Goal: Navigation & Orientation: Find specific page/section

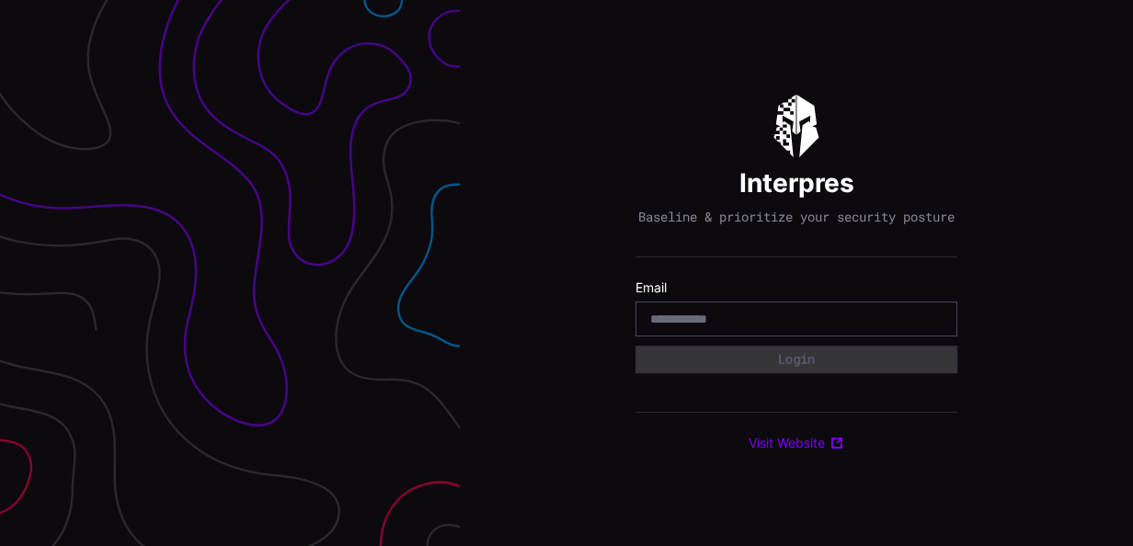
click at [767, 327] on input "email" at bounding box center [796, 319] width 292 height 17
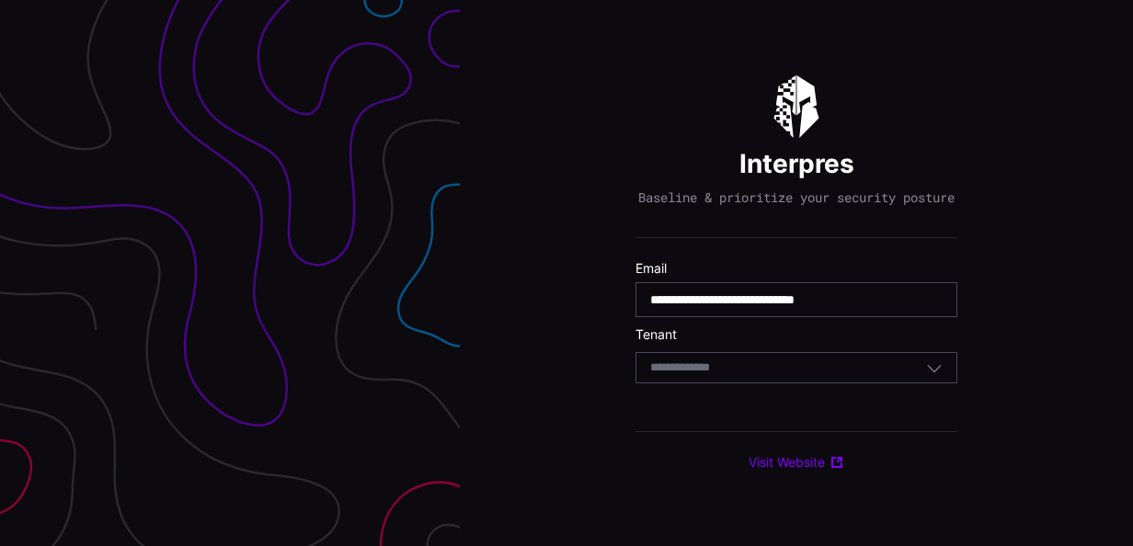
type input "**********"
click at [769, 376] on div "Select Tenant" at bounding box center [788, 368] width 276 height 17
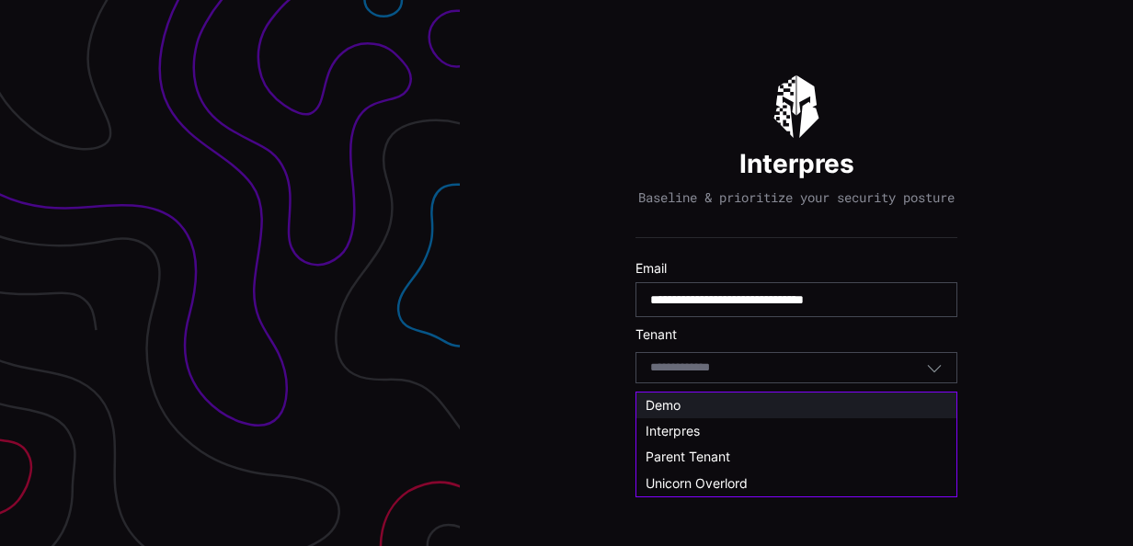
click at [679, 405] on span "Demo" at bounding box center [662, 405] width 35 height 16
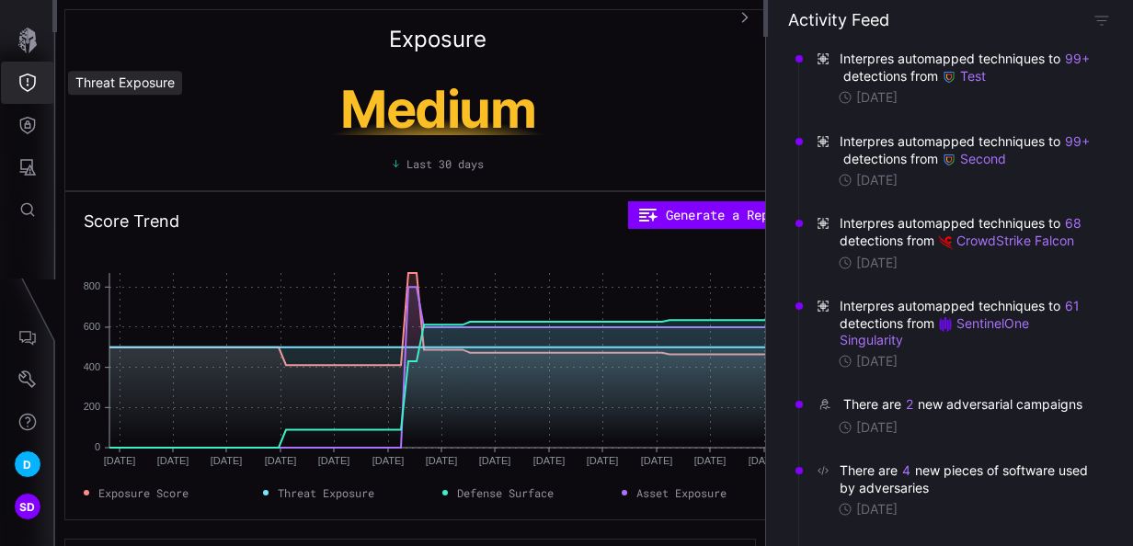
click at [26, 75] on icon "Threat Exposure" at bounding box center [27, 83] width 17 height 18
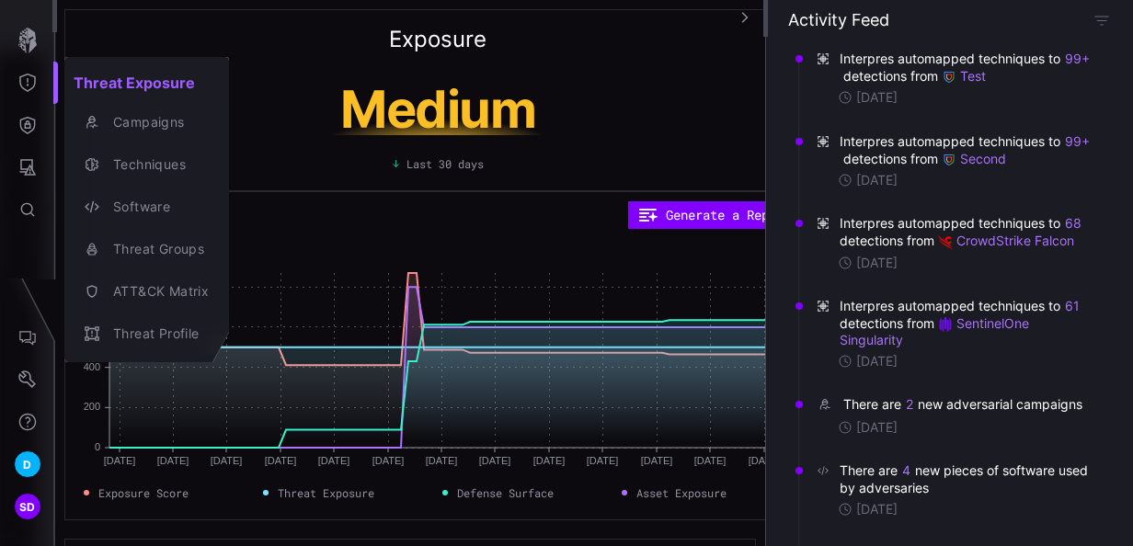
click at [25, 122] on div at bounding box center [566, 273] width 1133 height 546
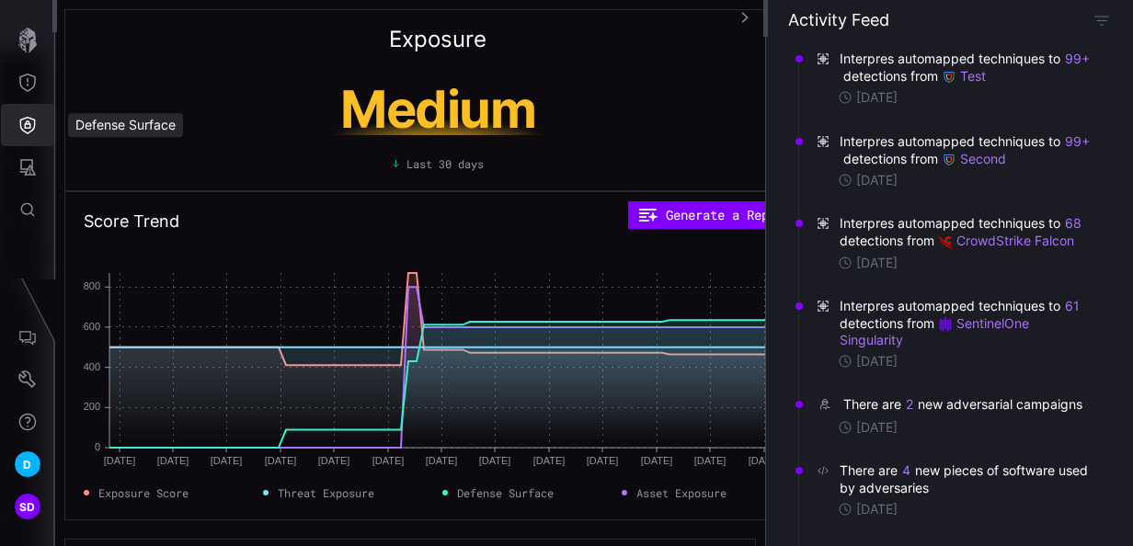
click at [25, 122] on icon "Defense Surface" at bounding box center [27, 125] width 18 height 18
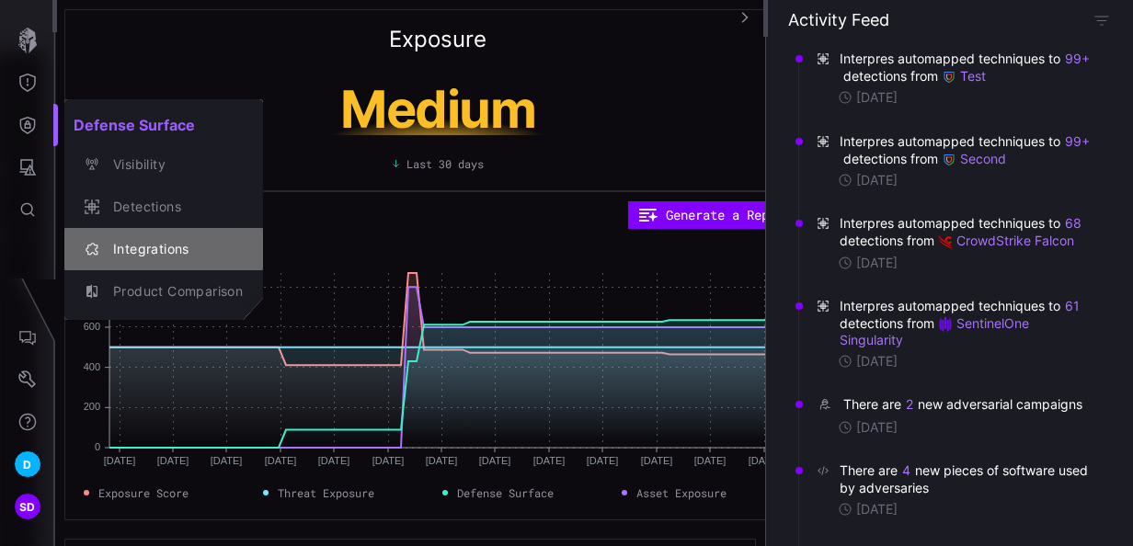
click at [180, 246] on div "Integrations" at bounding box center [173, 249] width 139 height 23
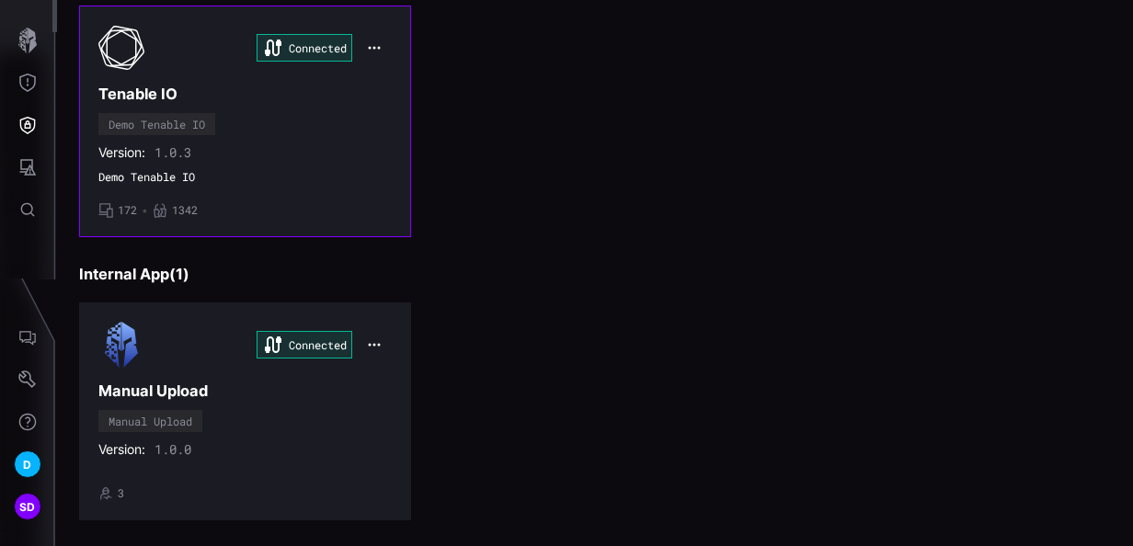
scroll to position [783, 0]
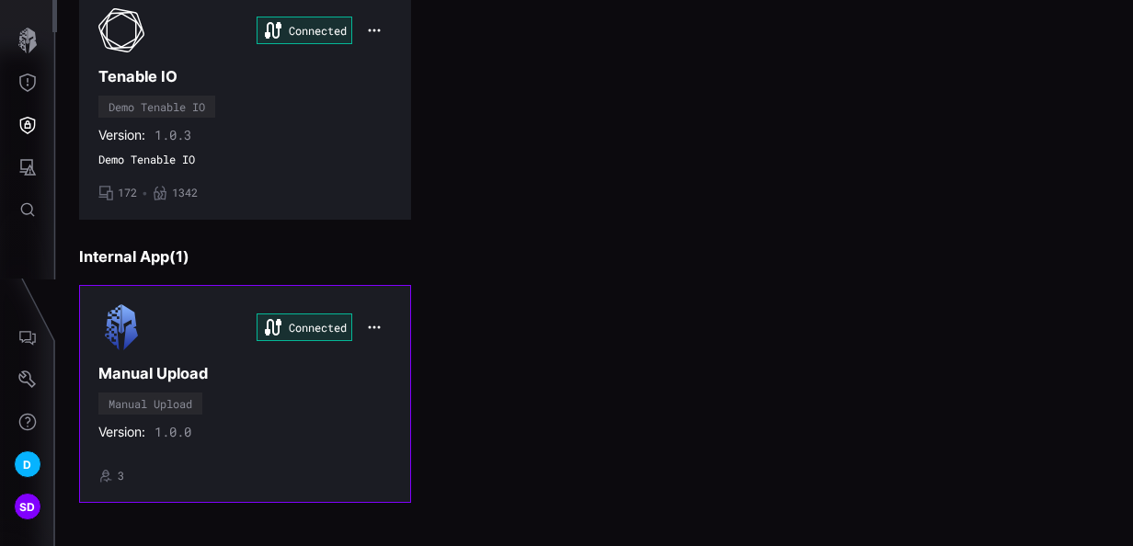
click at [263, 386] on div "Connected Manual Upload Manual Upload Version: 1.0.0 • 3" at bounding box center [244, 393] width 293 height 178
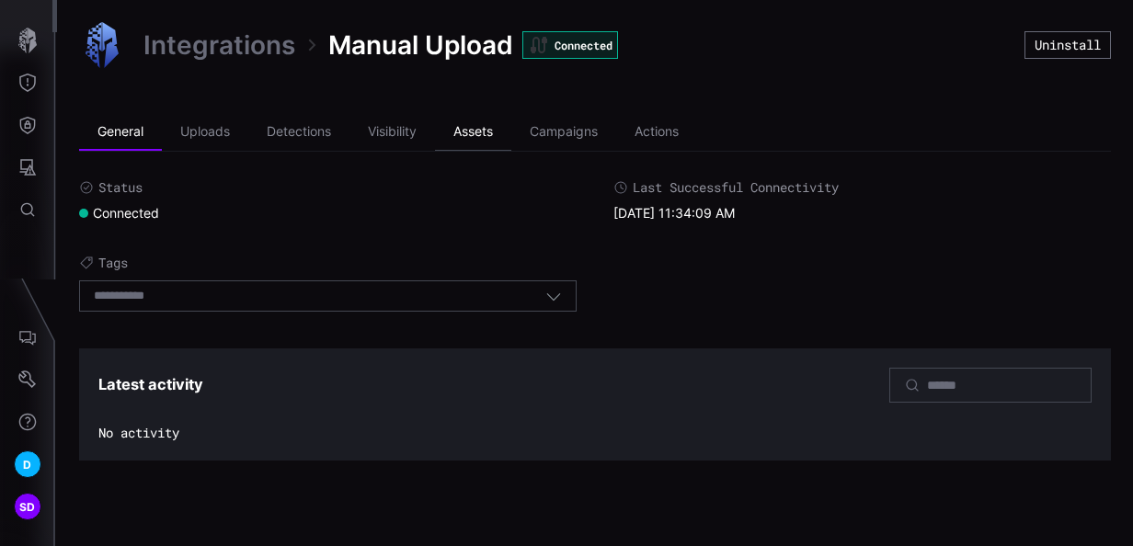
click at [478, 134] on li "Assets" at bounding box center [473, 132] width 76 height 37
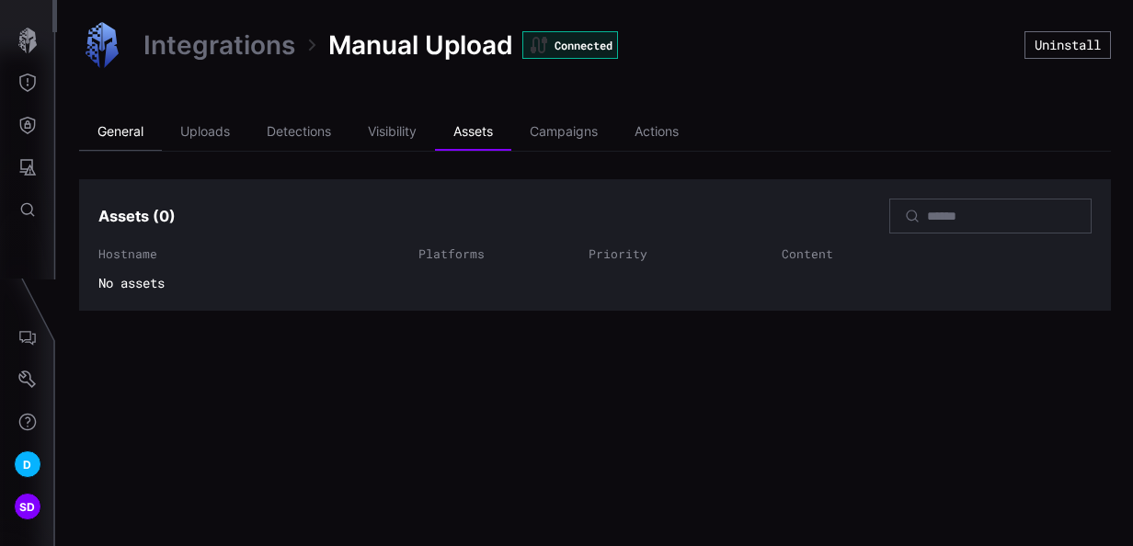
click at [131, 132] on li "General" at bounding box center [120, 132] width 83 height 37
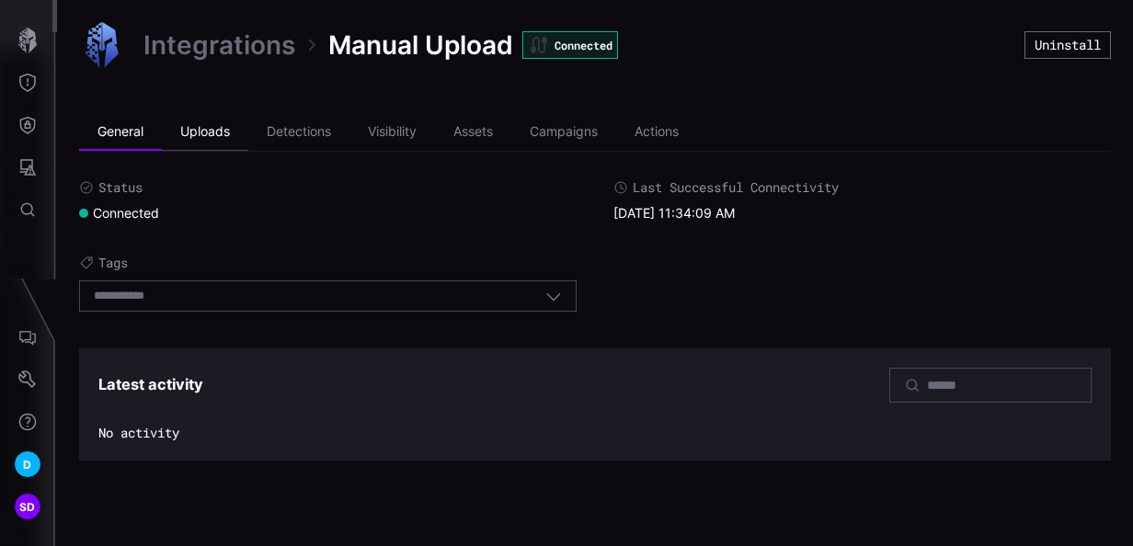
click at [209, 123] on li "Uploads" at bounding box center [205, 132] width 86 height 37
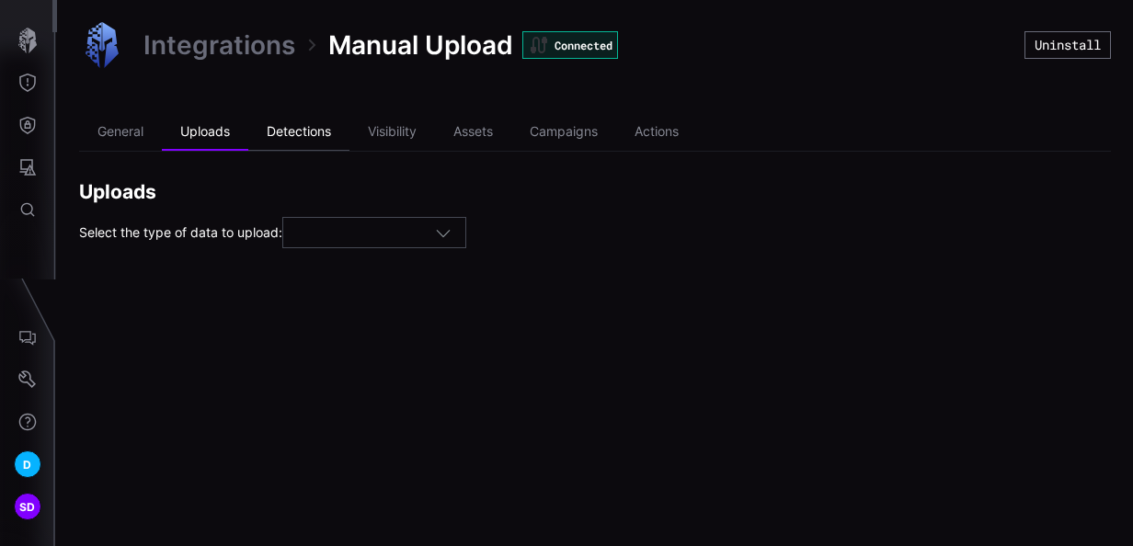
click at [307, 131] on li "Detections" at bounding box center [298, 132] width 101 height 37
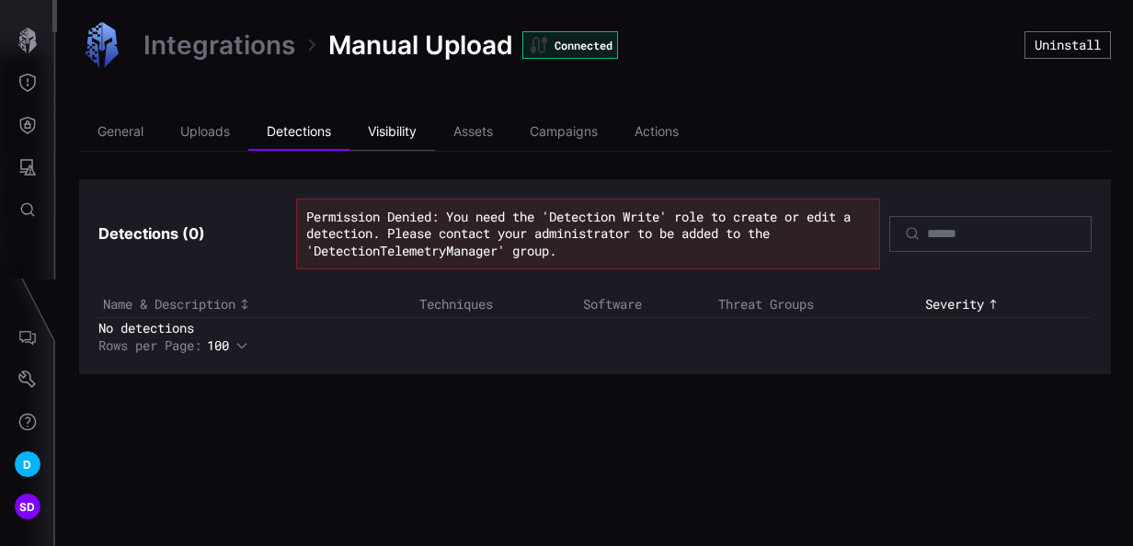
click at [397, 135] on li "Visibility" at bounding box center [392, 132] width 86 height 37
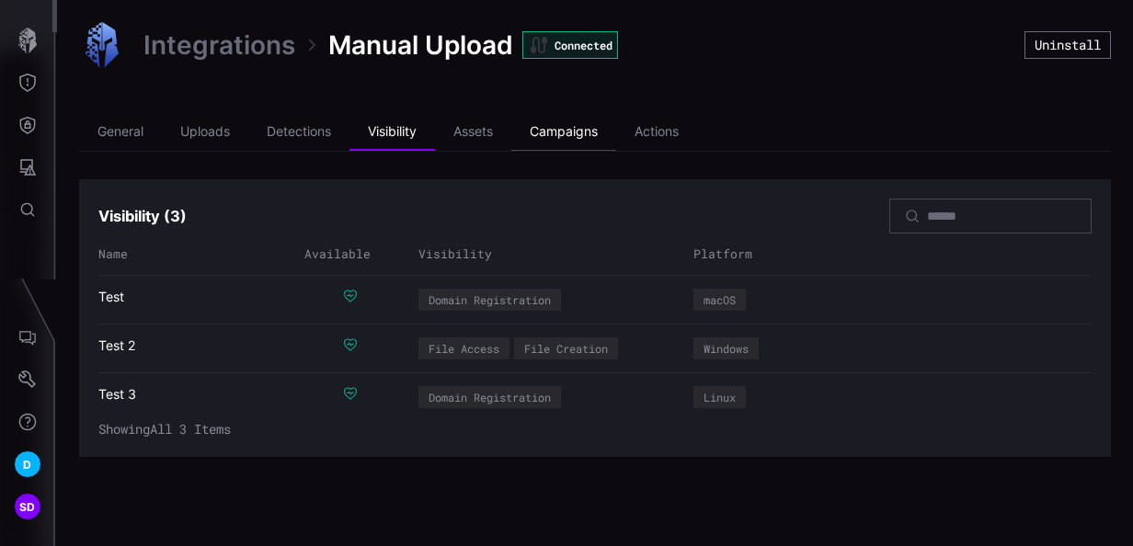
click at [594, 133] on li "Campaigns" at bounding box center [563, 132] width 105 height 37
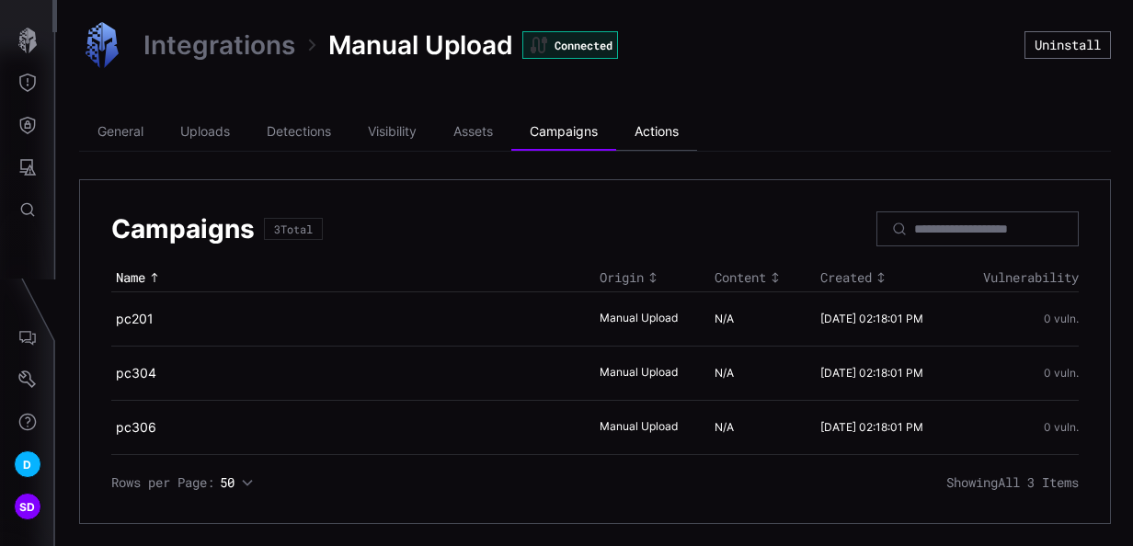
click at [655, 134] on li "Actions" at bounding box center [656, 132] width 81 height 37
click at [213, 46] on link "Integrations" at bounding box center [219, 45] width 152 height 33
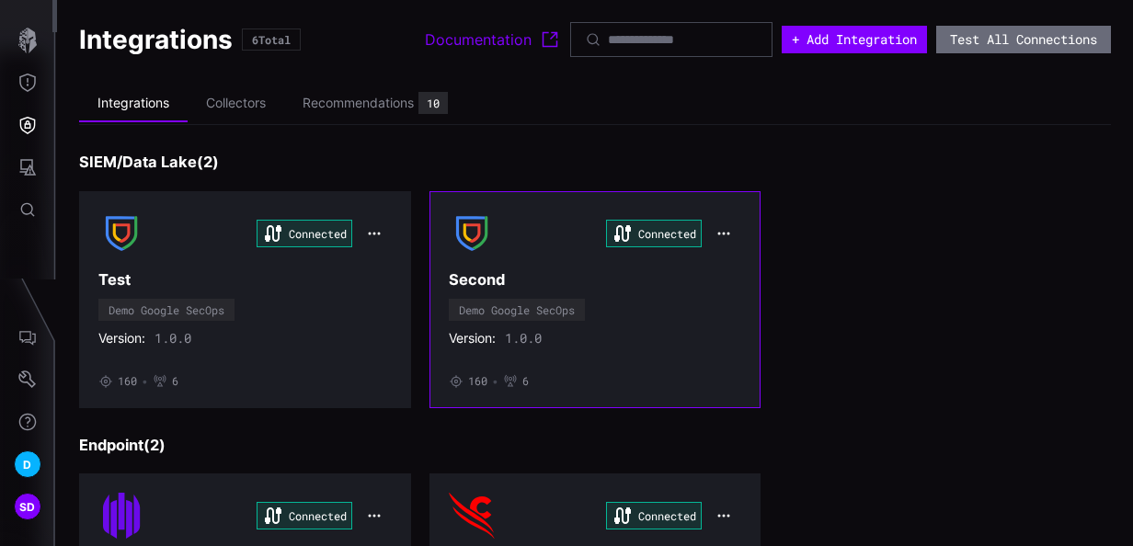
click at [618, 311] on div "Connected Second Demo Google SecOps Version: 1.0.0 • 160 • 6" at bounding box center [595, 300] width 293 height 178
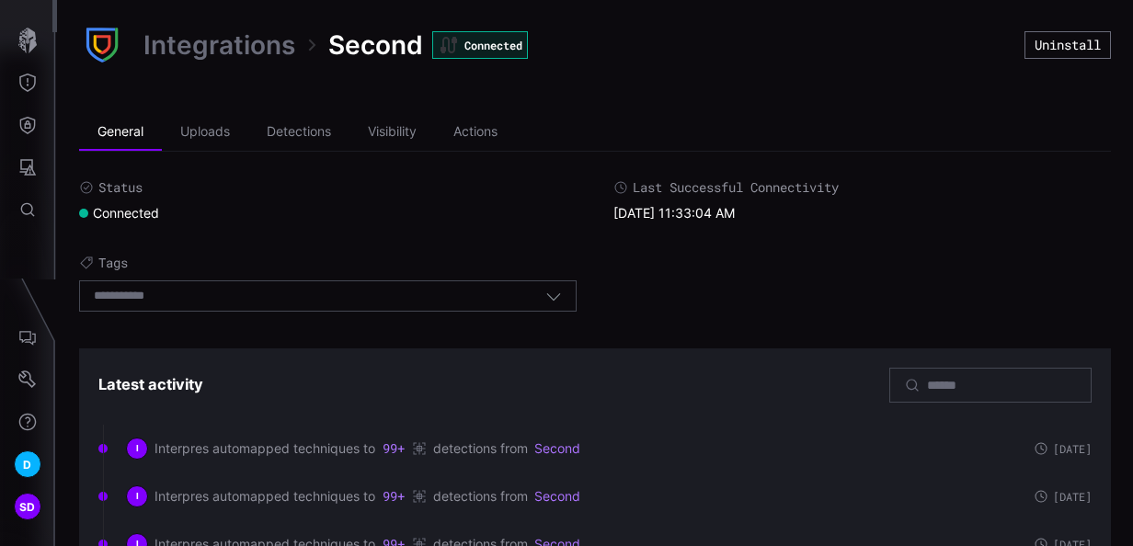
click at [201, 48] on link "Integrations" at bounding box center [219, 45] width 152 height 33
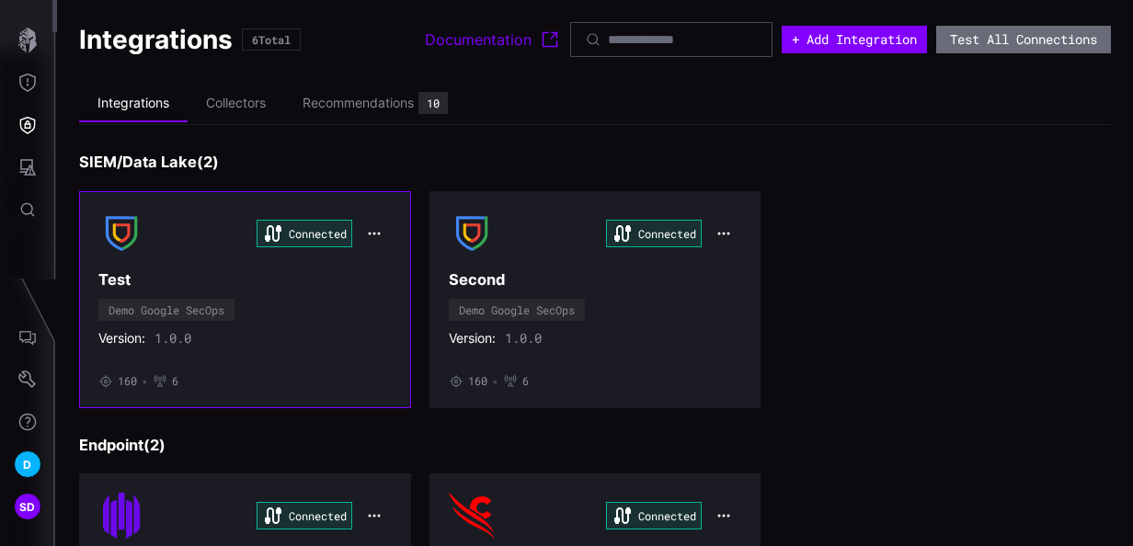
click at [339, 300] on div "Connected Test Demo Google SecOps Version: 1.0.0 • 160 • 6" at bounding box center [244, 300] width 293 height 178
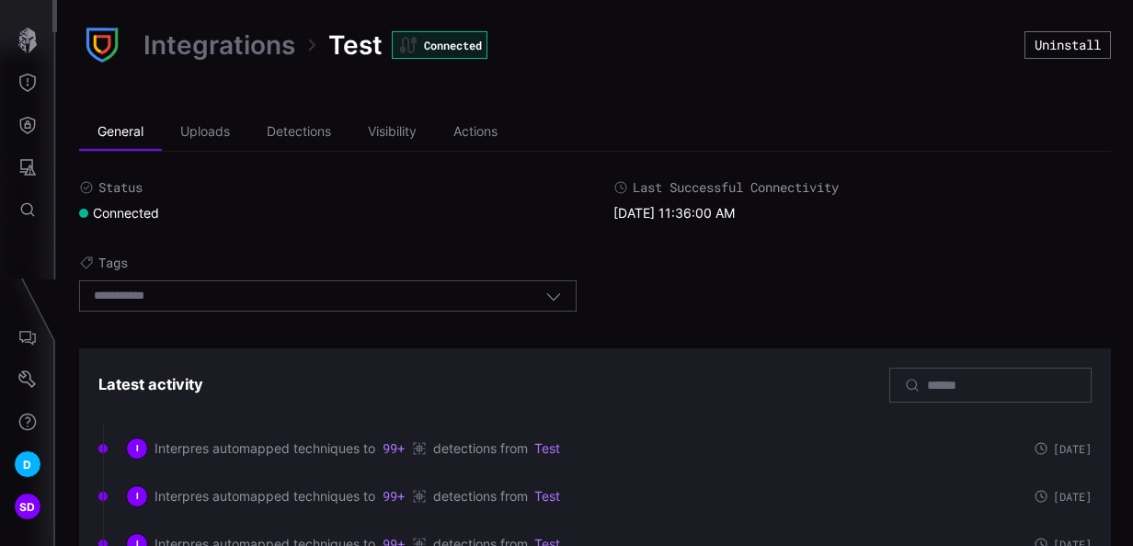
click at [228, 47] on link "Integrations" at bounding box center [219, 45] width 152 height 33
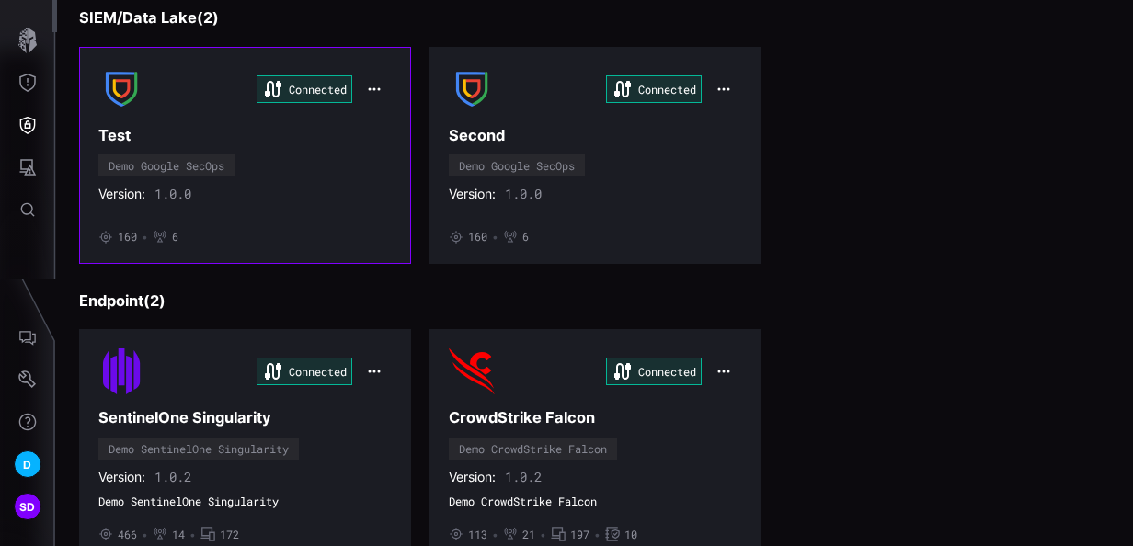
scroll to position [184, 0]
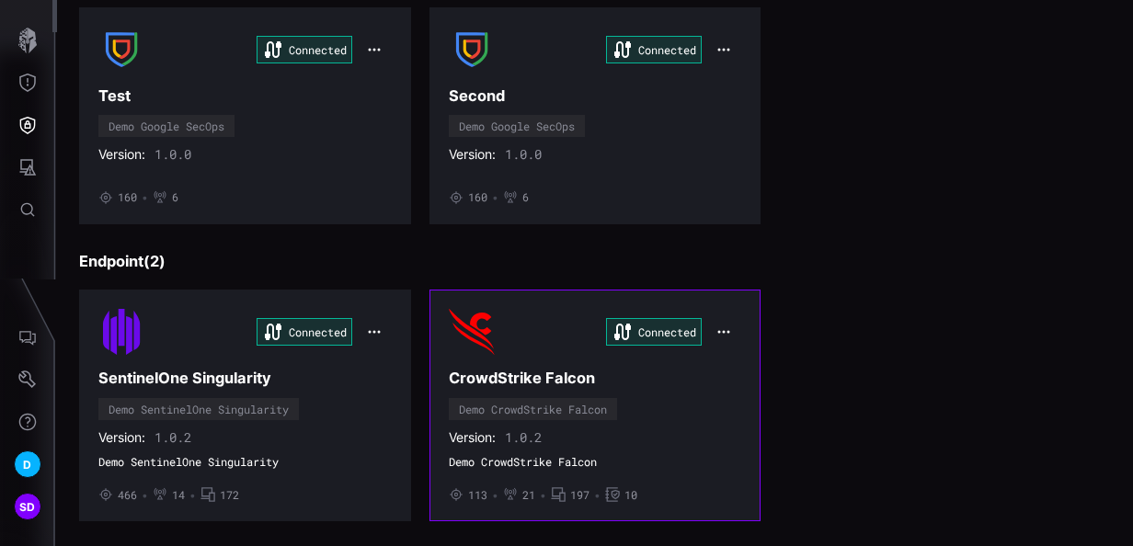
click at [701, 440] on div "Version: 1.0.2" at bounding box center [595, 437] width 293 height 17
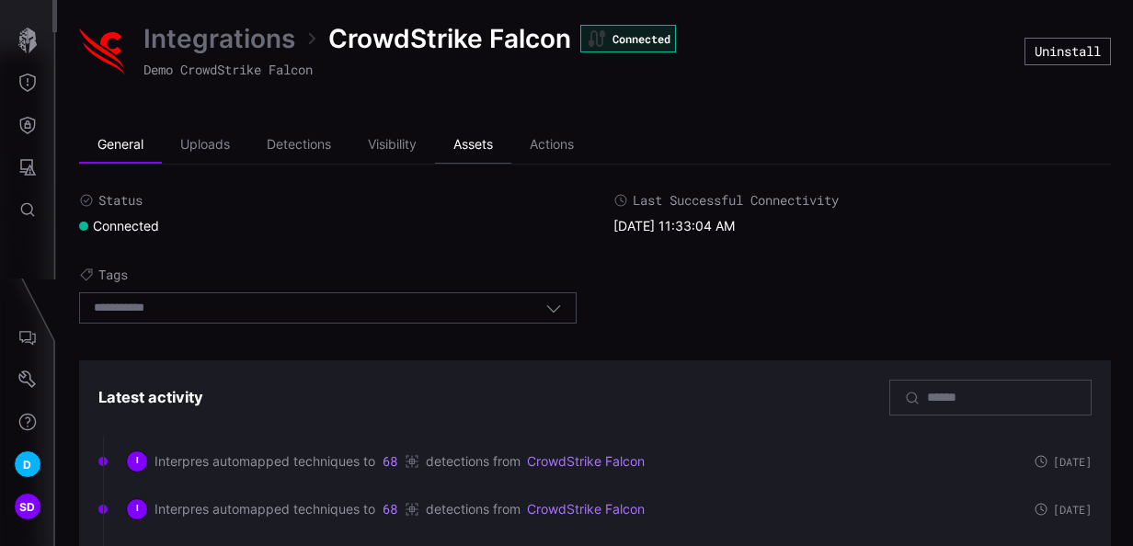
click at [477, 143] on li "Assets" at bounding box center [473, 145] width 76 height 37
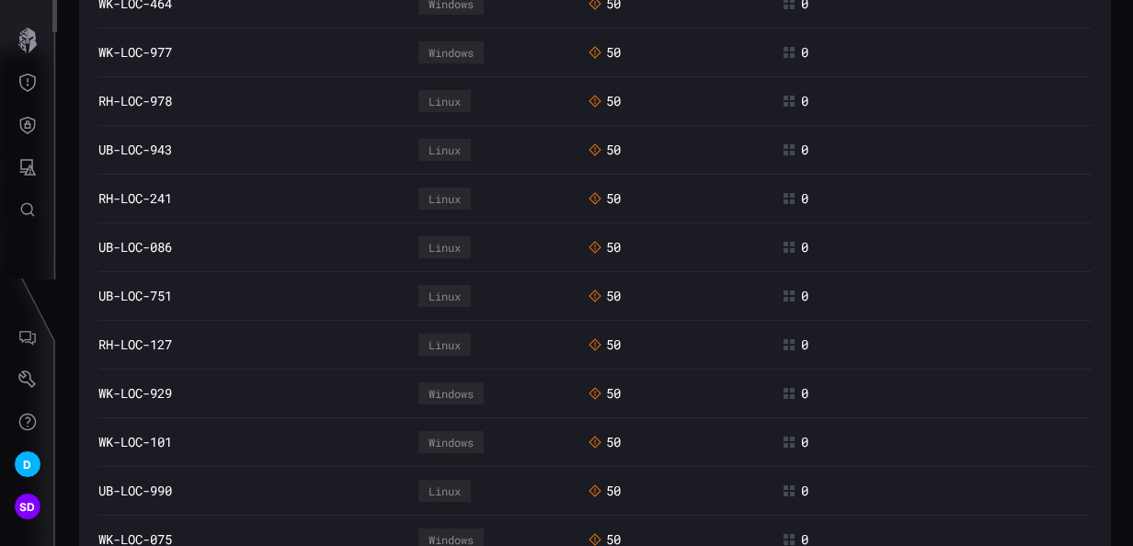
scroll to position [4580, 0]
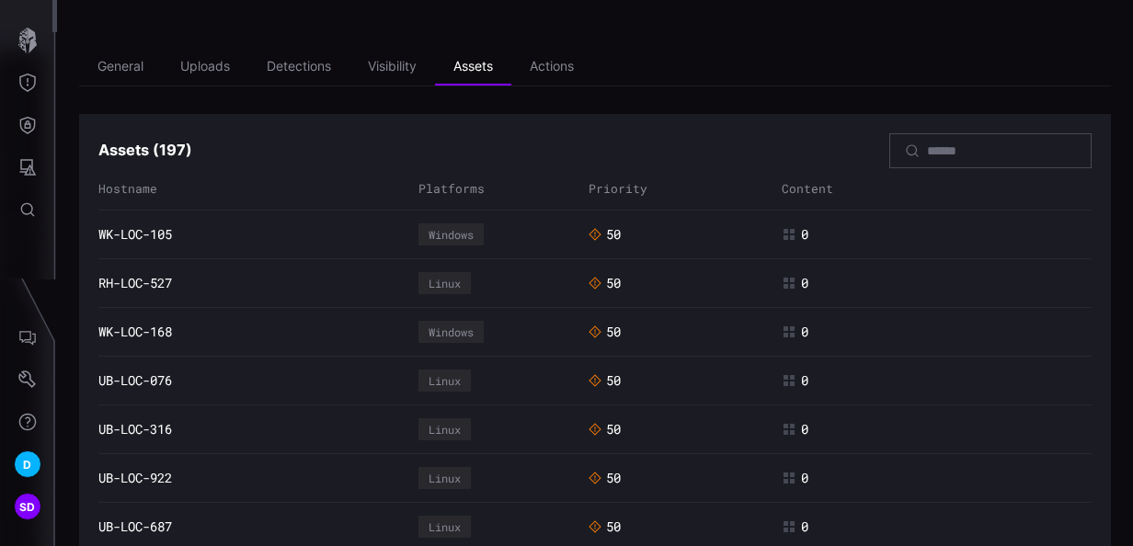
scroll to position [0, 0]
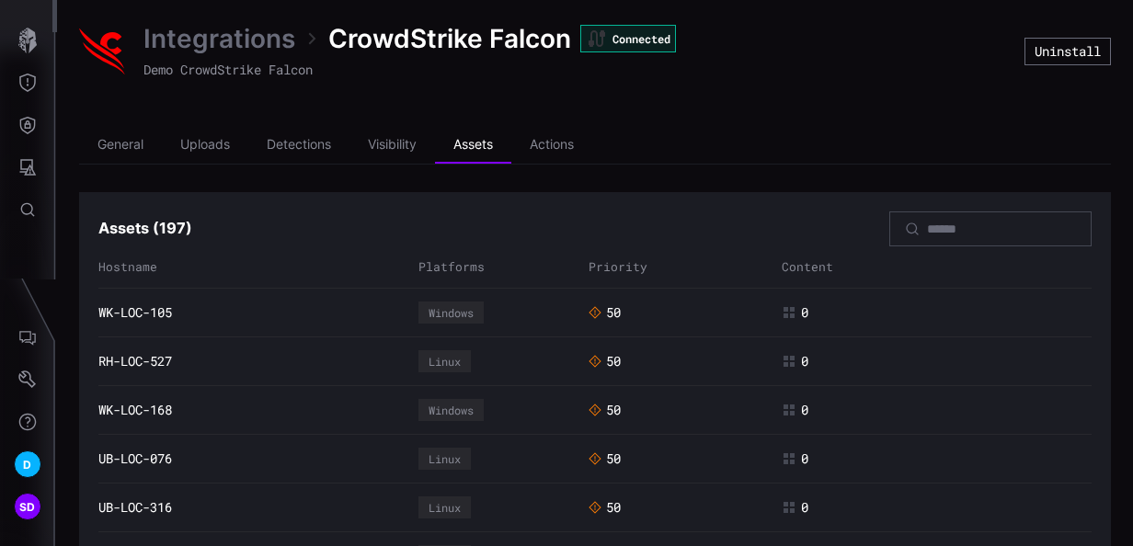
click at [251, 43] on link "Integrations" at bounding box center [219, 38] width 152 height 33
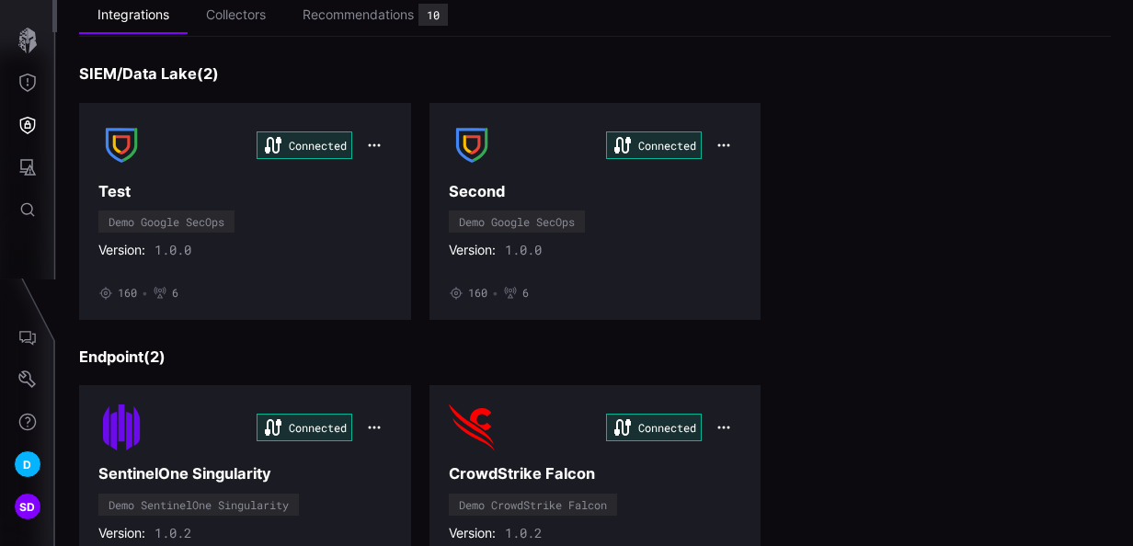
scroll to position [276, 0]
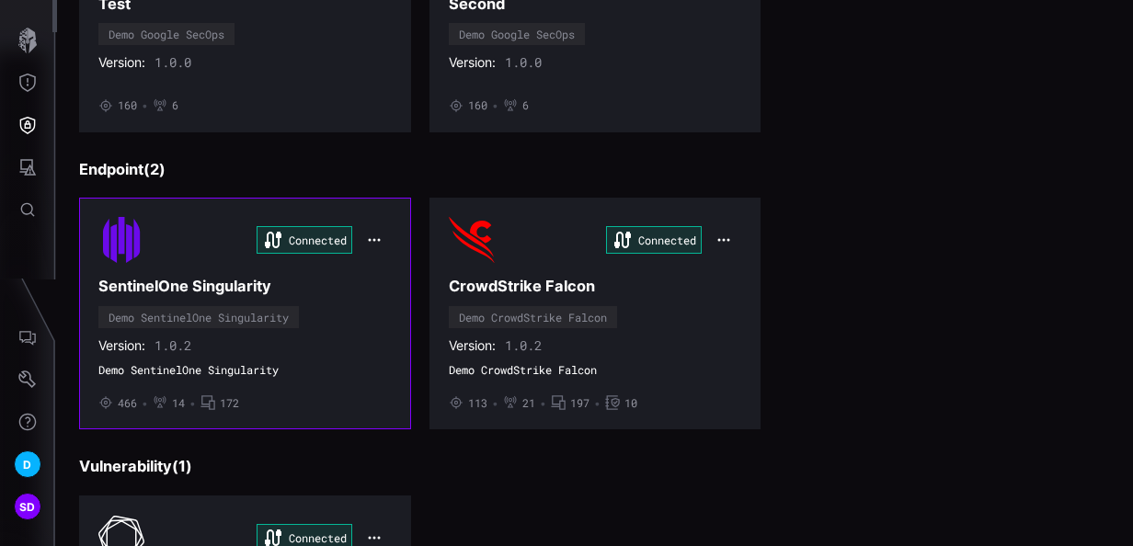
click at [268, 337] on div "Version: 1.0.2" at bounding box center [244, 345] width 293 height 17
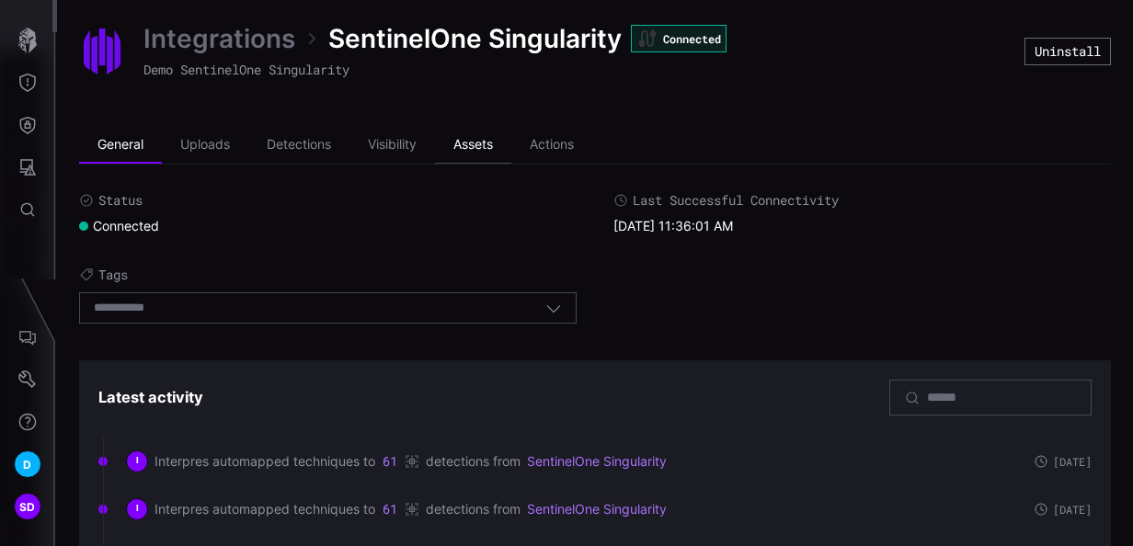
click at [492, 146] on li "Assets" at bounding box center [473, 145] width 76 height 37
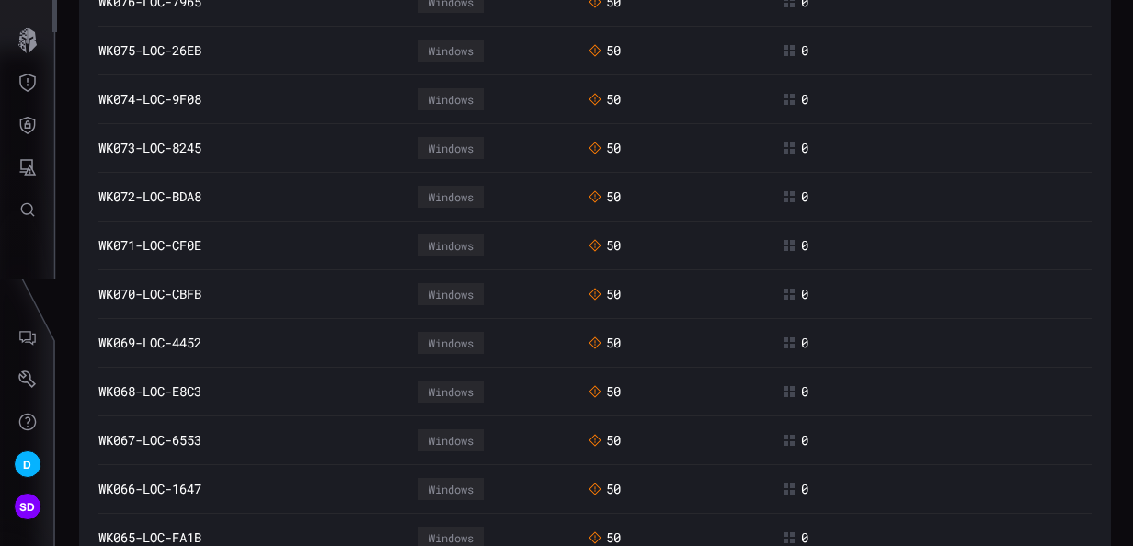
scroll to position [4580, 0]
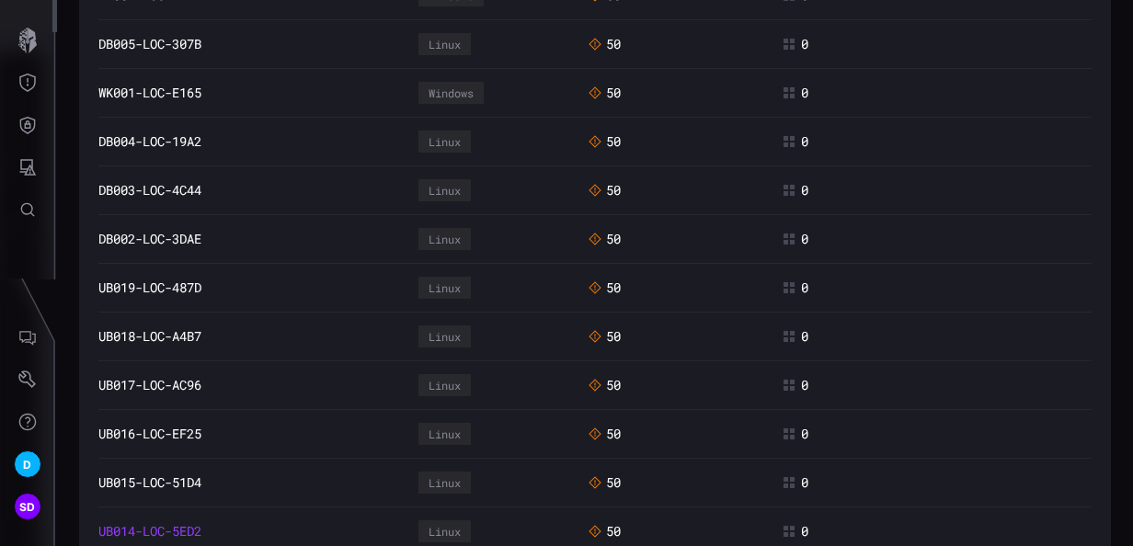
click at [167, 523] on link "UB014-LOC-5ED2" at bounding box center [149, 531] width 103 height 17
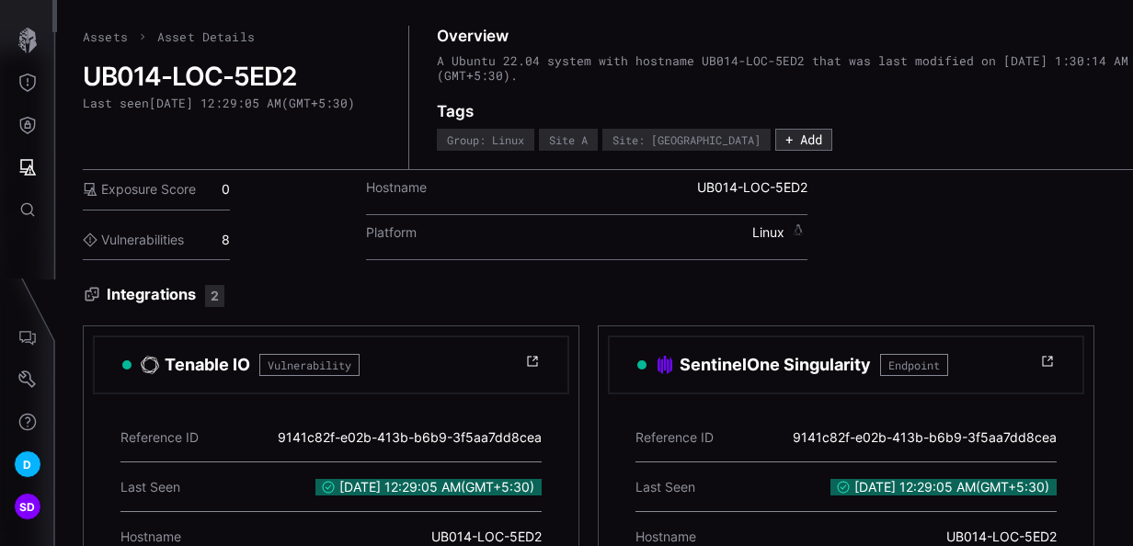
click at [101, 35] on link "Assets" at bounding box center [105, 37] width 45 height 17
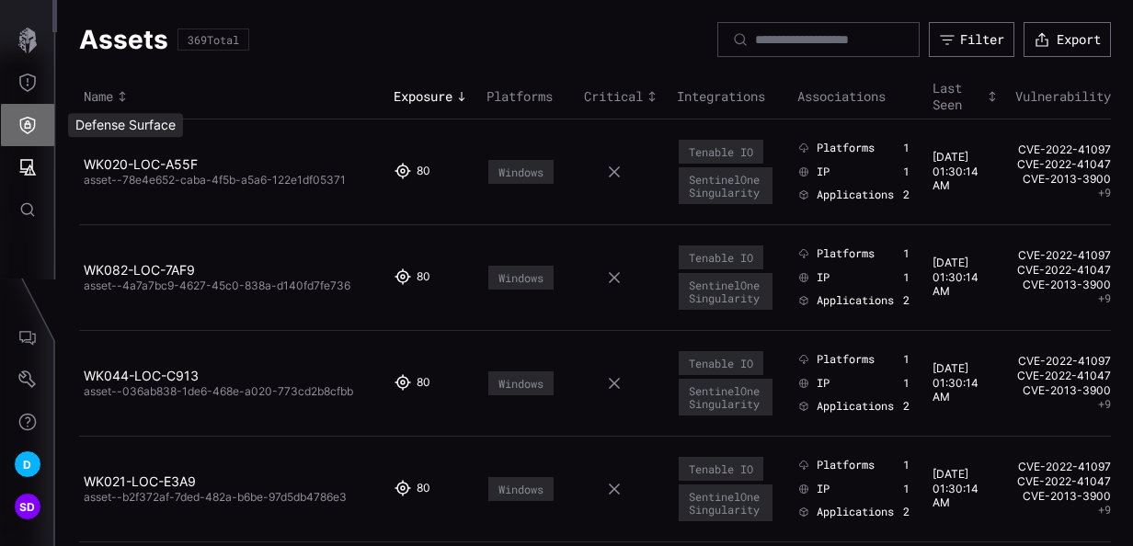
click at [19, 119] on icon "Defense Surface" at bounding box center [27, 125] width 18 height 18
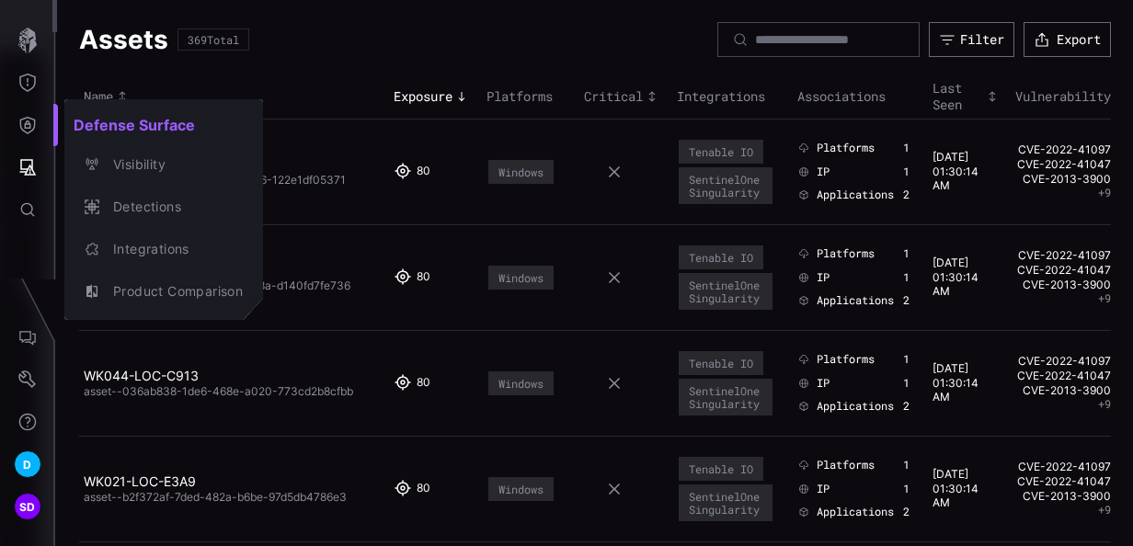
click at [337, 62] on div at bounding box center [566, 273] width 1133 height 546
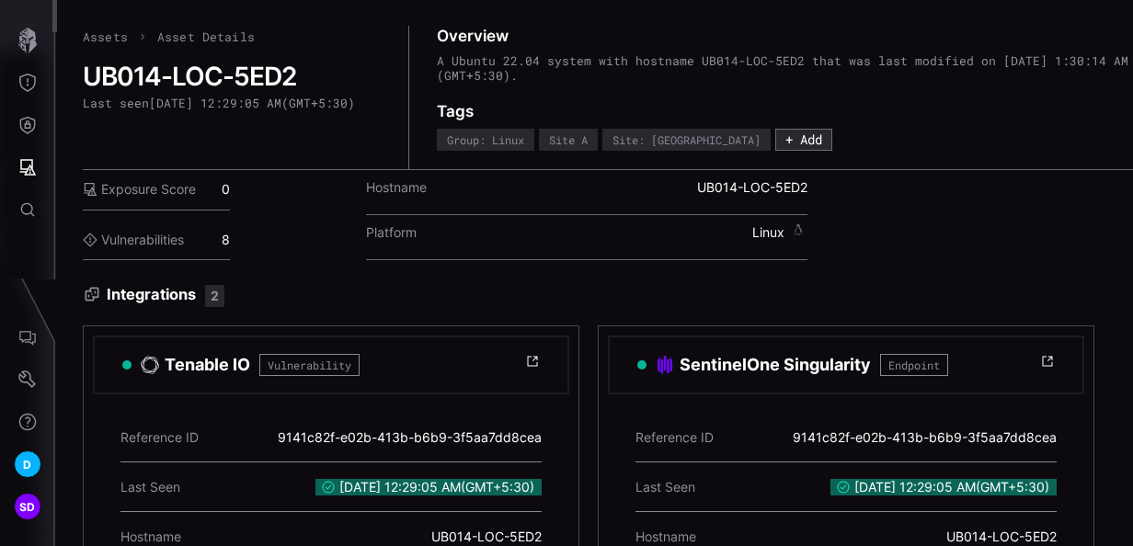
click at [92, 38] on link "Assets" at bounding box center [105, 37] width 45 height 17
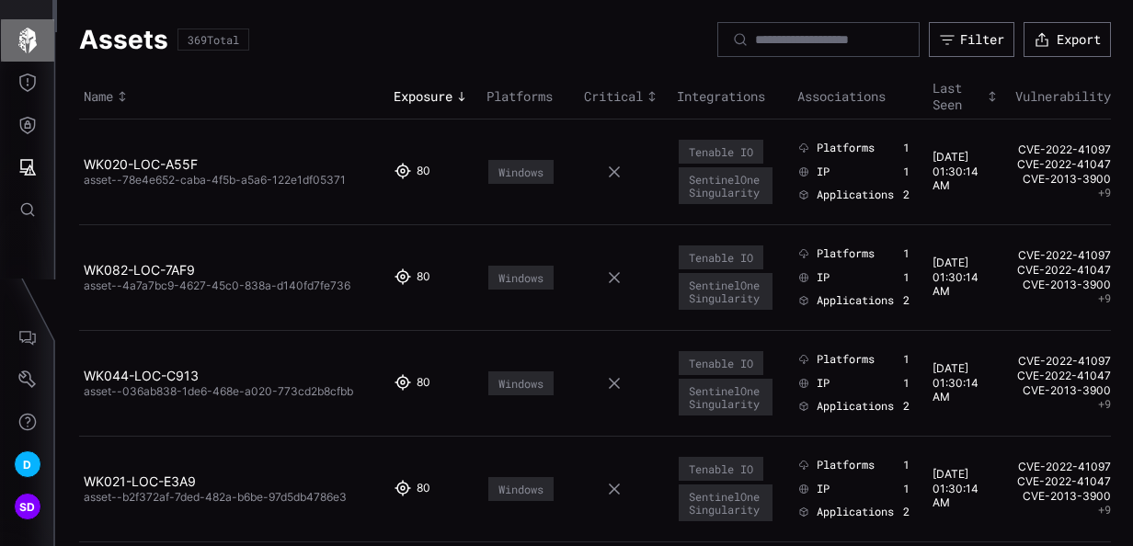
click at [37, 35] on icon "button" at bounding box center [28, 41] width 26 height 26
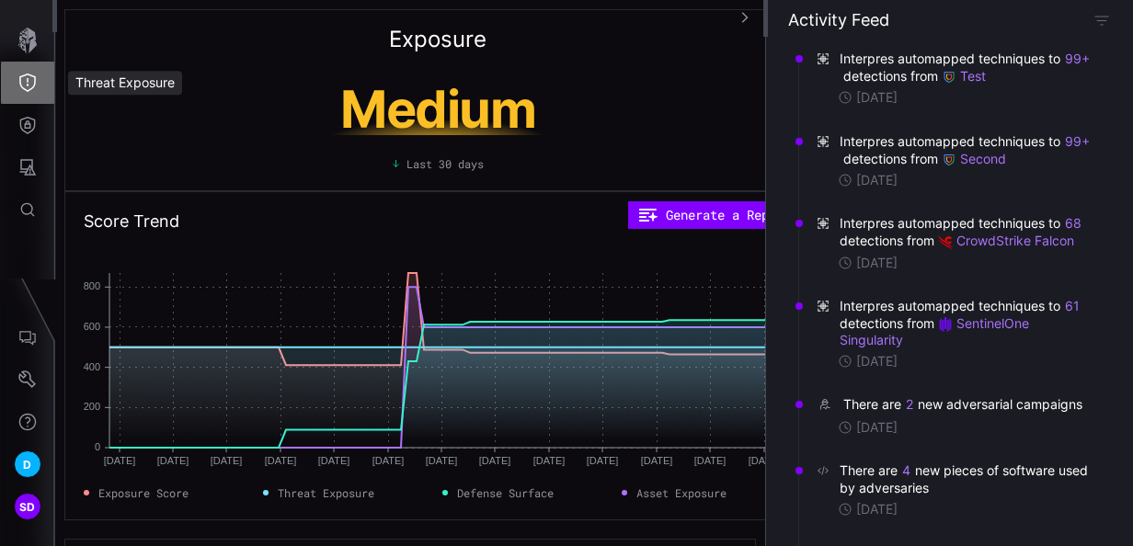
click at [28, 80] on icon "Threat Exposure" at bounding box center [27, 83] width 17 height 18
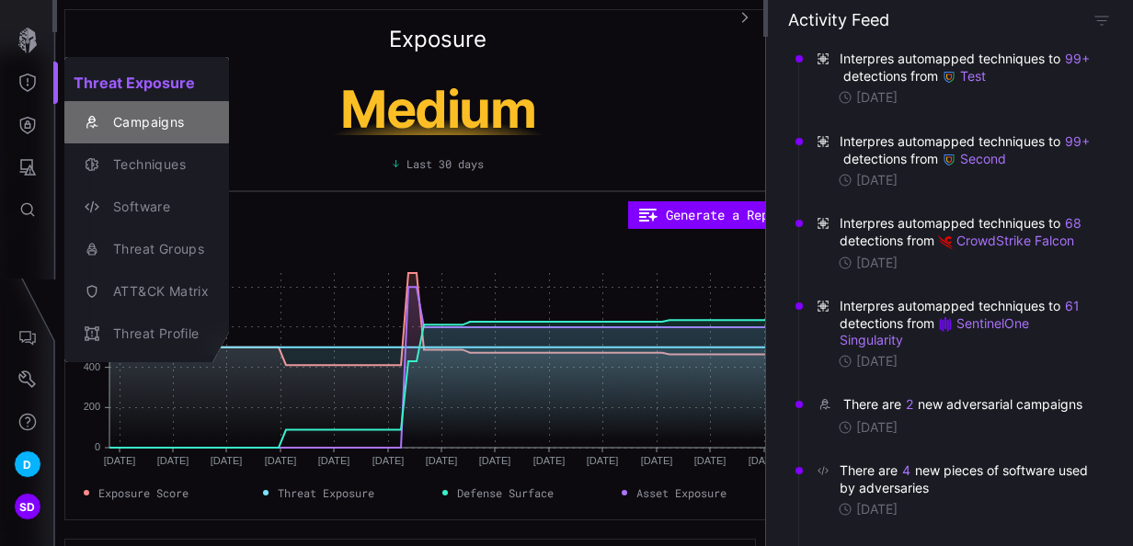
click at [125, 125] on div "Campaigns" at bounding box center [156, 122] width 105 height 23
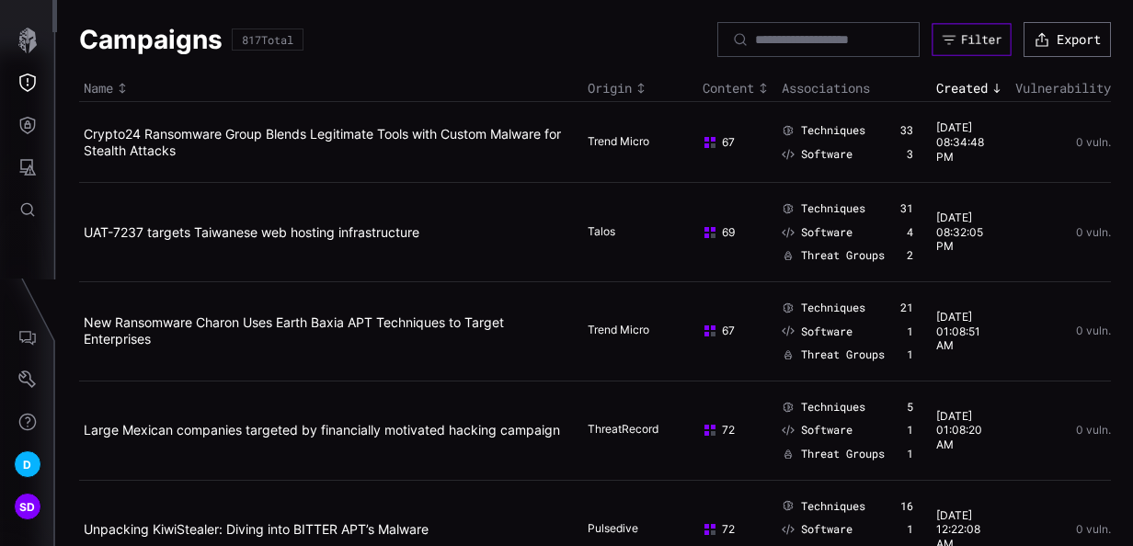
click at [961, 39] on div "Filter" at bounding box center [981, 40] width 40 height 16
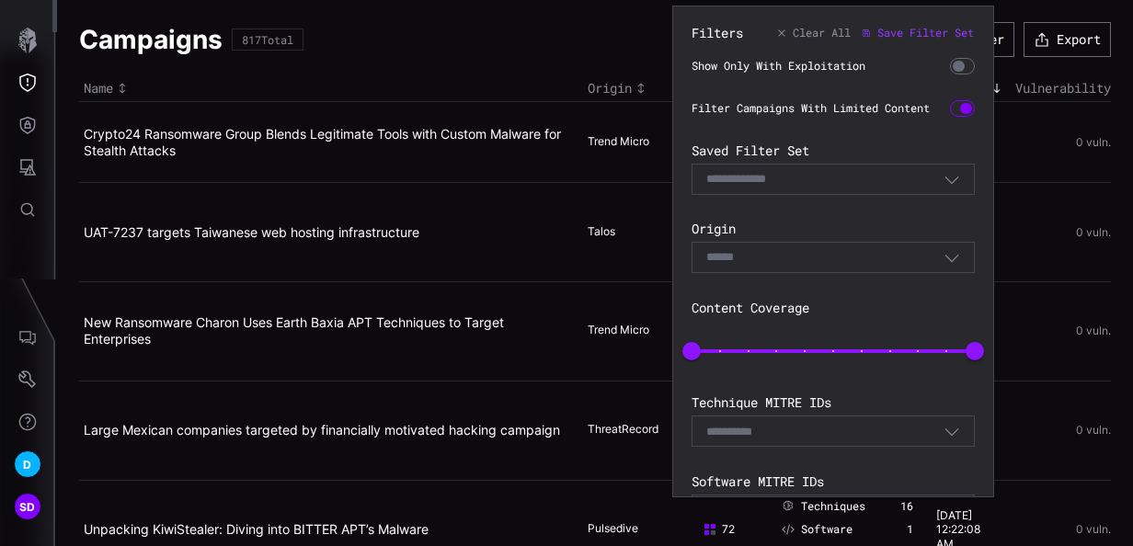
click at [956, 63] on div at bounding box center [963, 66] width 26 height 17
click at [960, 63] on div at bounding box center [966, 67] width 12 height 12
